Goal: Information Seeking & Learning: Learn about a topic

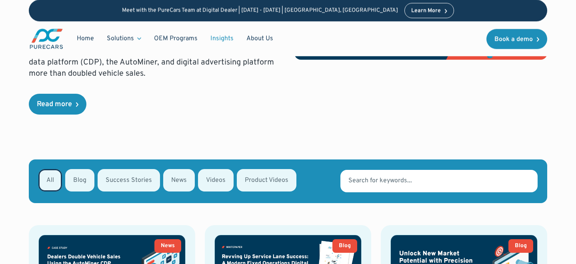
scroll to position [141, 0]
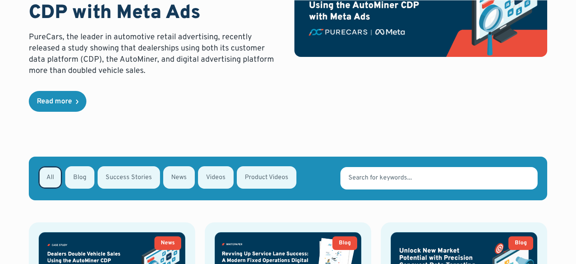
click at [366, 177] on input "Email Form" at bounding box center [439, 178] width 197 height 22
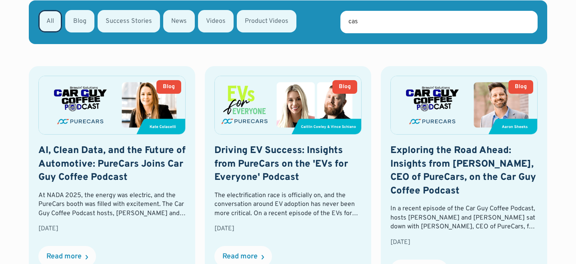
scroll to position [297, 0]
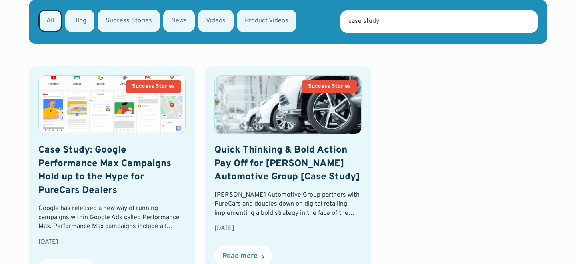
click at [471, 192] on div "Success Stories Case Study: Google Performance Max Campaigns Hold up to the Hyp…" at bounding box center [288, 178] width 519 height 224
click at [396, 24] on input "case study" at bounding box center [439, 21] width 197 height 22
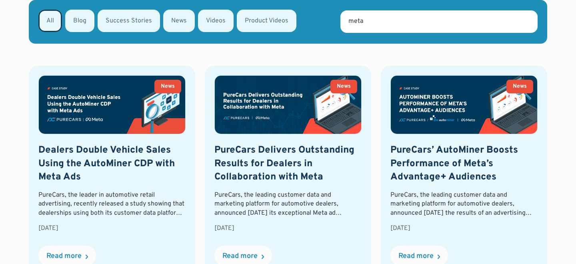
type input "meta"
